Goal: Check status: Check status

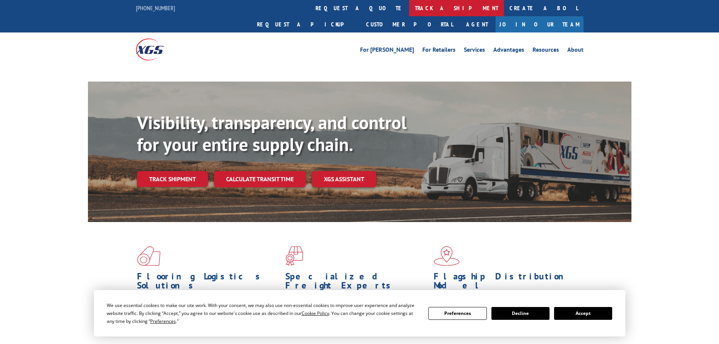
click at [409, 9] on link "track a shipment" at bounding box center [456, 8] width 95 height 16
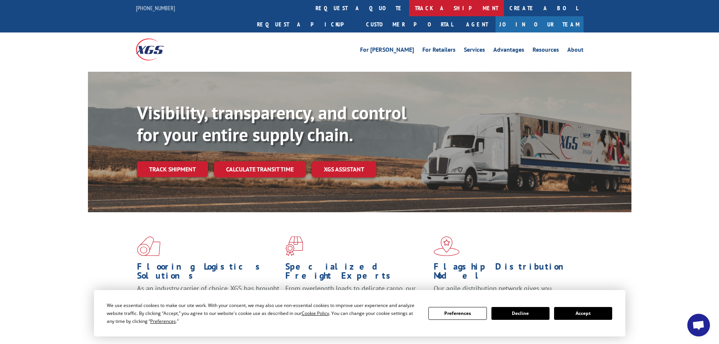
click at [409, 11] on link "track a shipment" at bounding box center [456, 8] width 95 height 16
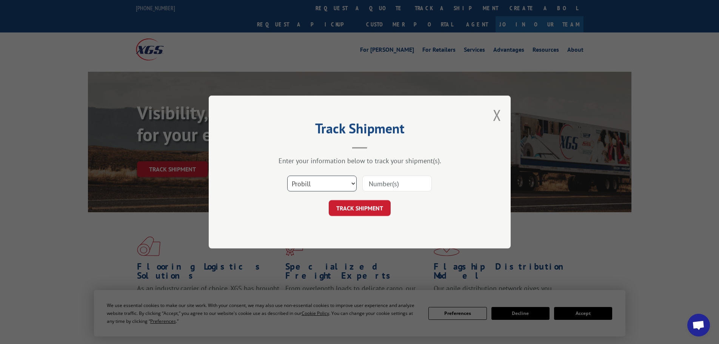
click at [320, 189] on select "Select category... Probill BOL PO" at bounding box center [321, 184] width 69 height 16
select select "bol"
click at [287, 176] on select "Select category... Probill BOL PO" at bounding box center [321, 184] width 69 height 16
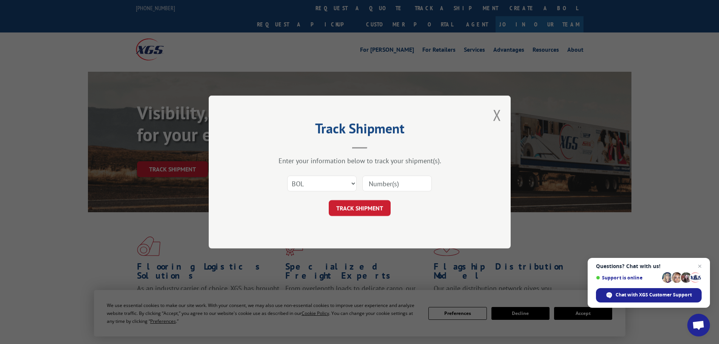
click at [372, 185] on input at bounding box center [396, 184] width 69 height 16
paste input "7047370"
type input "7047370"
click at [353, 211] on button "TRACK SHIPMENT" at bounding box center [360, 208] width 62 height 16
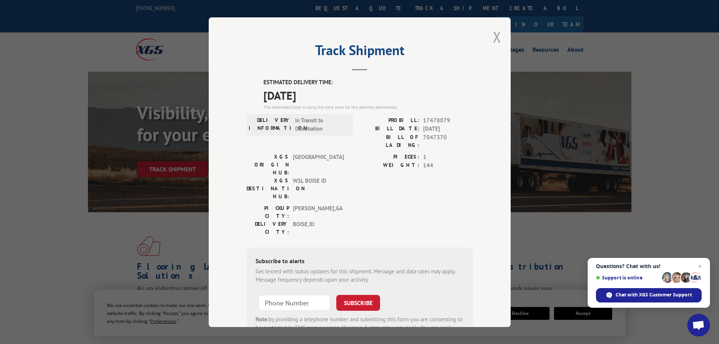
click at [493, 37] on button "Close modal" at bounding box center [497, 37] width 8 height 20
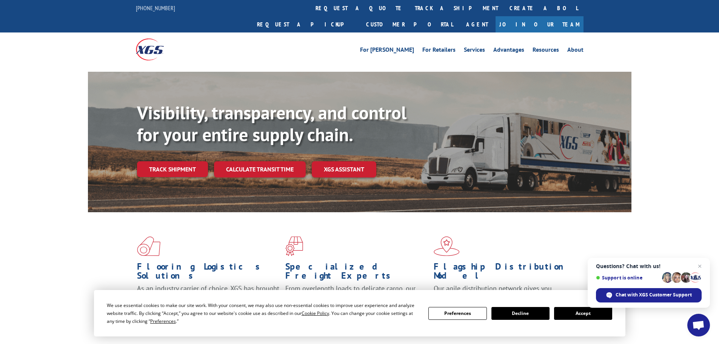
click at [409, 7] on link "track a shipment" at bounding box center [456, 8] width 95 height 16
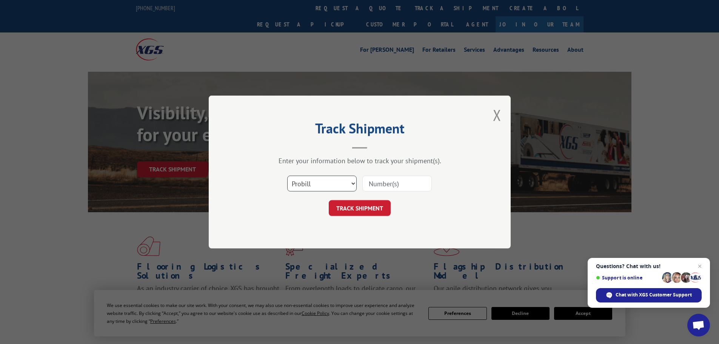
click at [320, 184] on select "Select category... Probill BOL PO" at bounding box center [321, 184] width 69 height 16
select select "bol"
click at [287, 176] on select "Select category... Probill BOL PO" at bounding box center [321, 184] width 69 height 16
click at [373, 185] on input at bounding box center [396, 184] width 69 height 16
paste input "5479132"
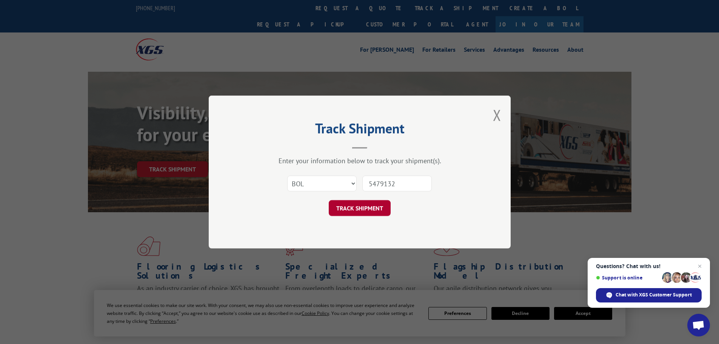
type input "5479132"
click at [359, 208] on button "TRACK SHIPMENT" at bounding box center [360, 208] width 62 height 16
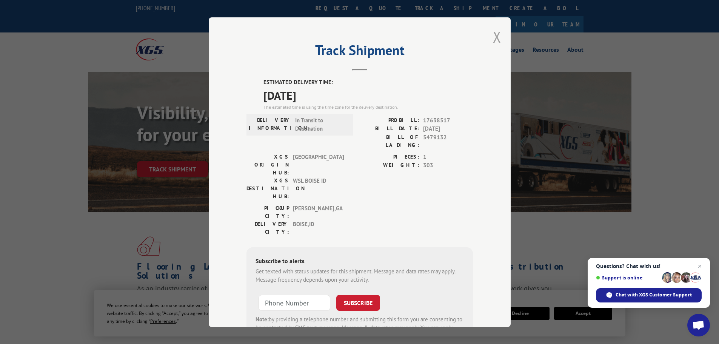
click at [494, 37] on button "Close modal" at bounding box center [497, 37] width 8 height 20
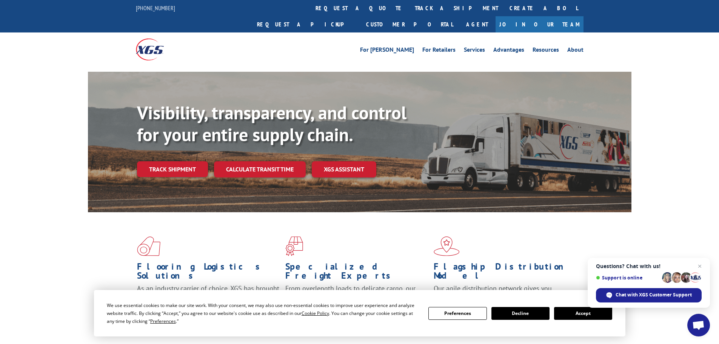
click at [409, 9] on link "track a shipment" at bounding box center [456, 8] width 95 height 16
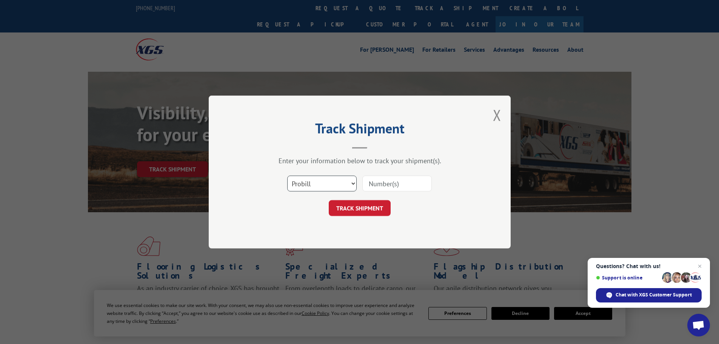
click at [319, 183] on select "Select category... Probill BOL PO" at bounding box center [321, 184] width 69 height 16
select select "bol"
click at [287, 176] on select "Select category... Probill BOL PO" at bounding box center [321, 184] width 69 height 16
click at [382, 183] on input at bounding box center [396, 184] width 69 height 16
paste input "7037086"
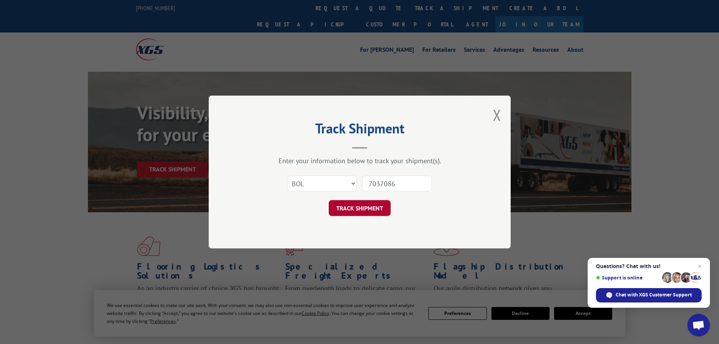
type input "7037086"
click at [354, 208] on button "TRACK SHIPMENT" at bounding box center [360, 208] width 62 height 16
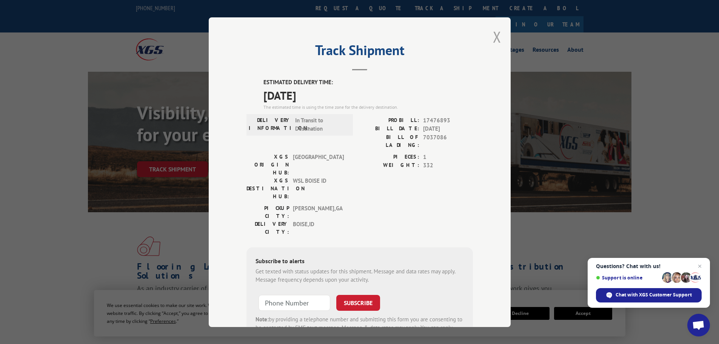
click at [495, 37] on button "Close modal" at bounding box center [497, 37] width 8 height 20
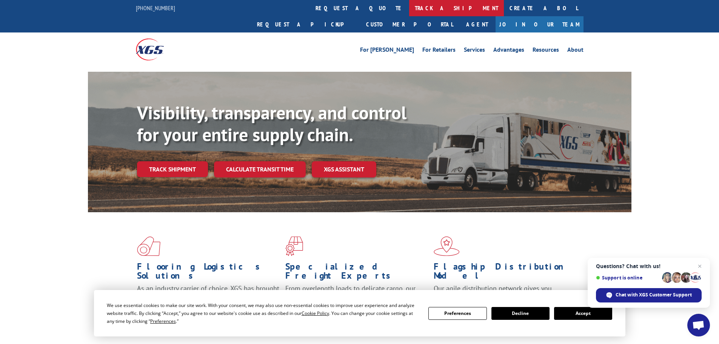
click at [409, 8] on link "track a shipment" at bounding box center [456, 8] width 95 height 16
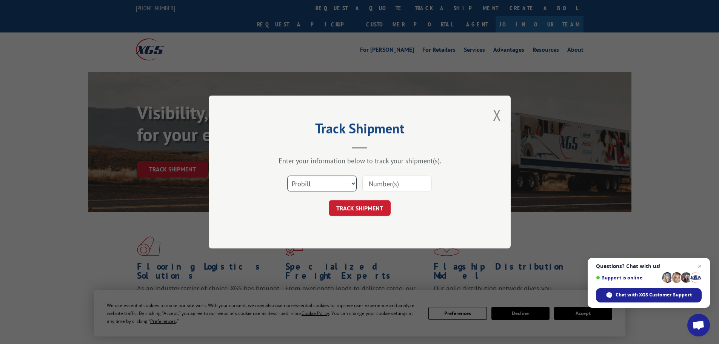
drag, startPoint x: 328, startPoint y: 183, endPoint x: 322, endPoint y: 186, distance: 6.8
click at [328, 183] on select "Select category... Probill BOL PO" at bounding box center [321, 184] width 69 height 16
select select "bol"
click at [287, 176] on select "Select category... Probill BOL PO" at bounding box center [321, 184] width 69 height 16
click at [373, 184] on input at bounding box center [396, 184] width 69 height 16
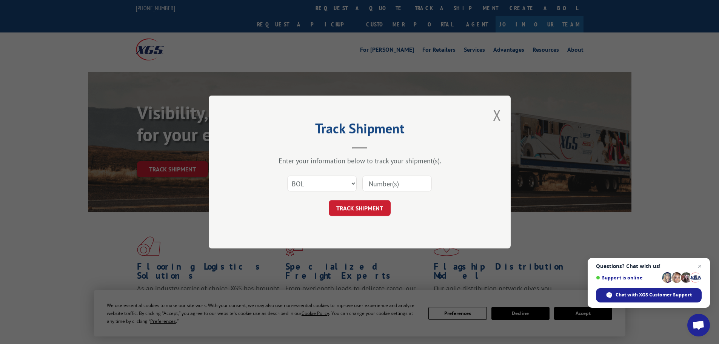
paste input "7037086"
type input "7037086"
click at [358, 210] on button "TRACK SHIPMENT" at bounding box center [360, 208] width 62 height 16
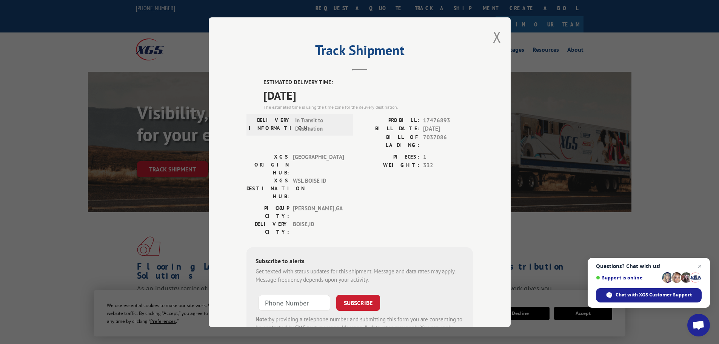
drag, startPoint x: 491, startPoint y: 35, endPoint x: 501, endPoint y: 57, distance: 23.8
click at [493, 35] on button "Close modal" at bounding box center [497, 37] width 8 height 20
